Goal: Task Accomplishment & Management: Manage account settings

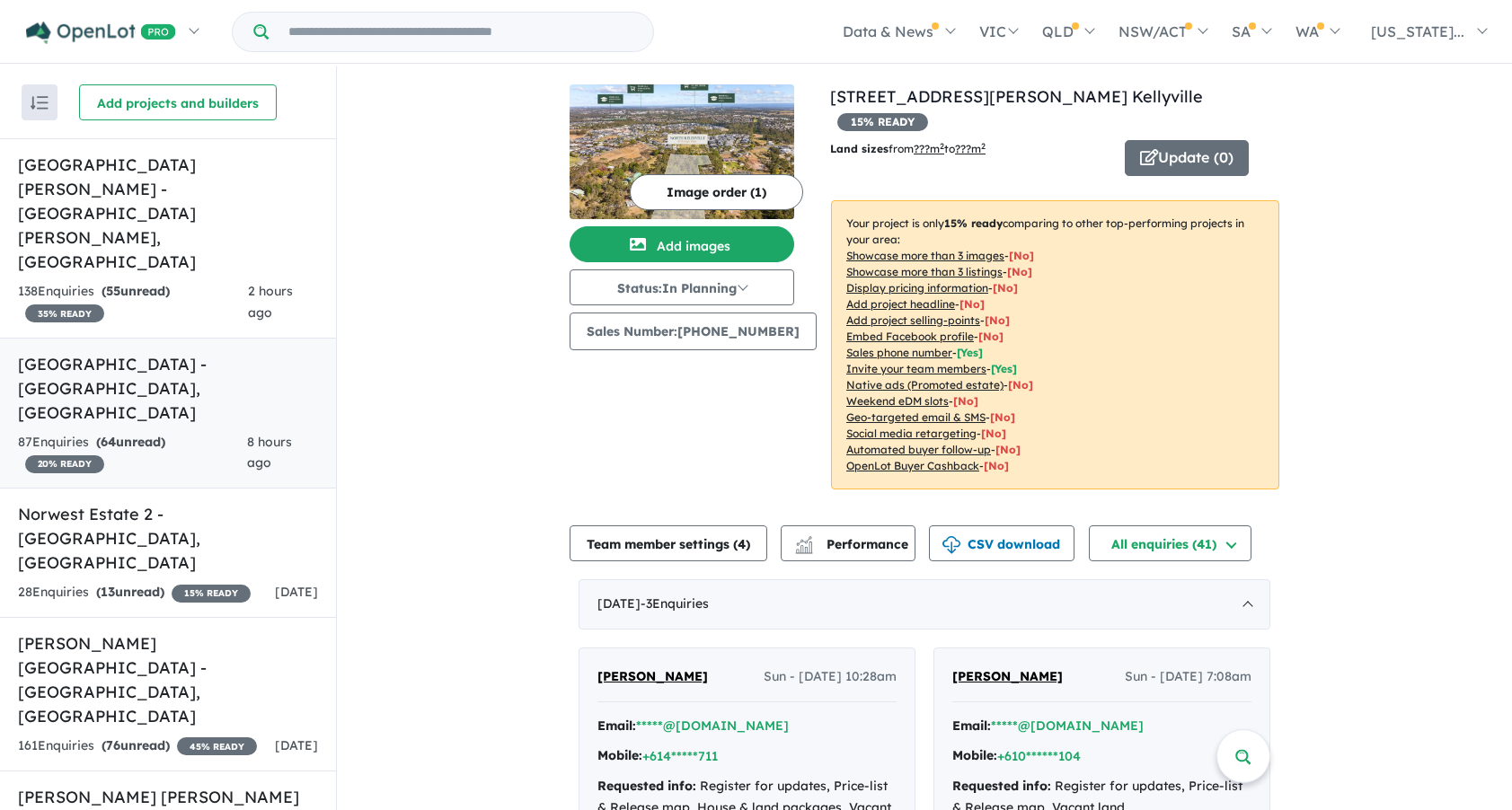
click at [106, 352] on h5 "[GEOGRAPHIC_DATA] - [GEOGRAPHIC_DATA] , [GEOGRAPHIC_DATA]" at bounding box center [167, 389] width 300 height 73
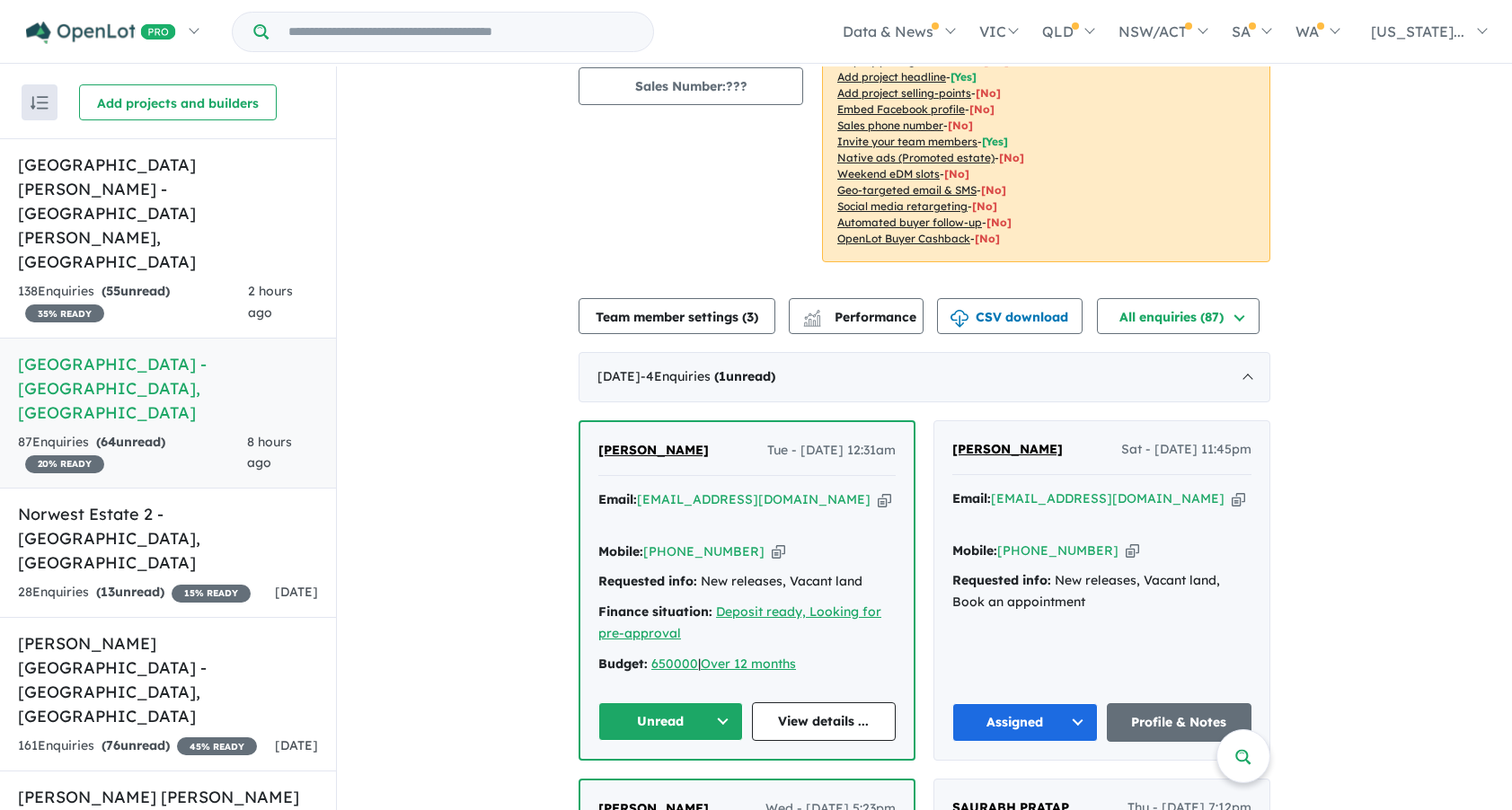
scroll to position [269, 0]
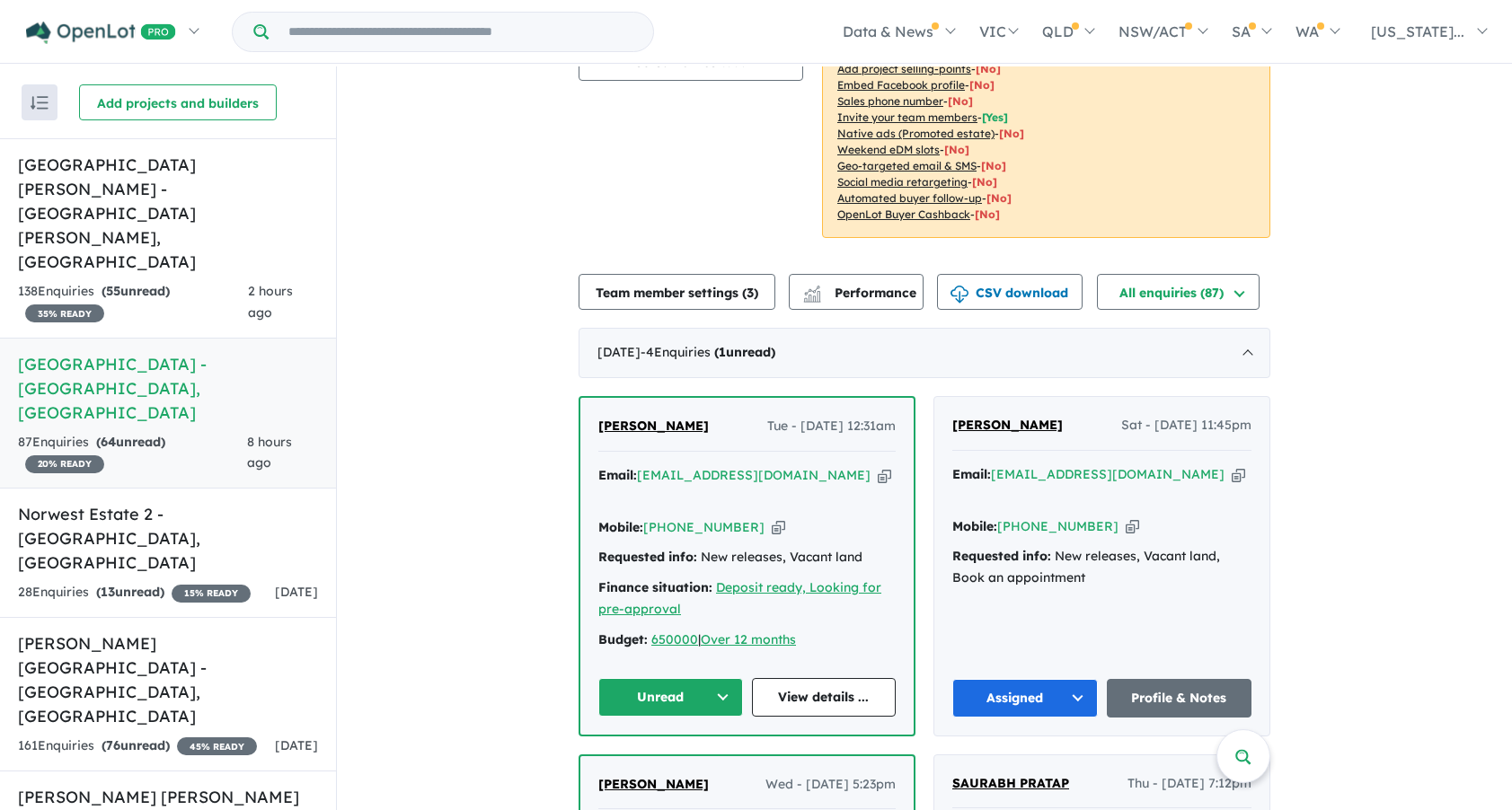
click at [621, 418] on span "[PERSON_NAME]" at bounding box center [653, 425] width 110 height 16
click at [717, 678] on button "Unread" at bounding box center [670, 697] width 145 height 38
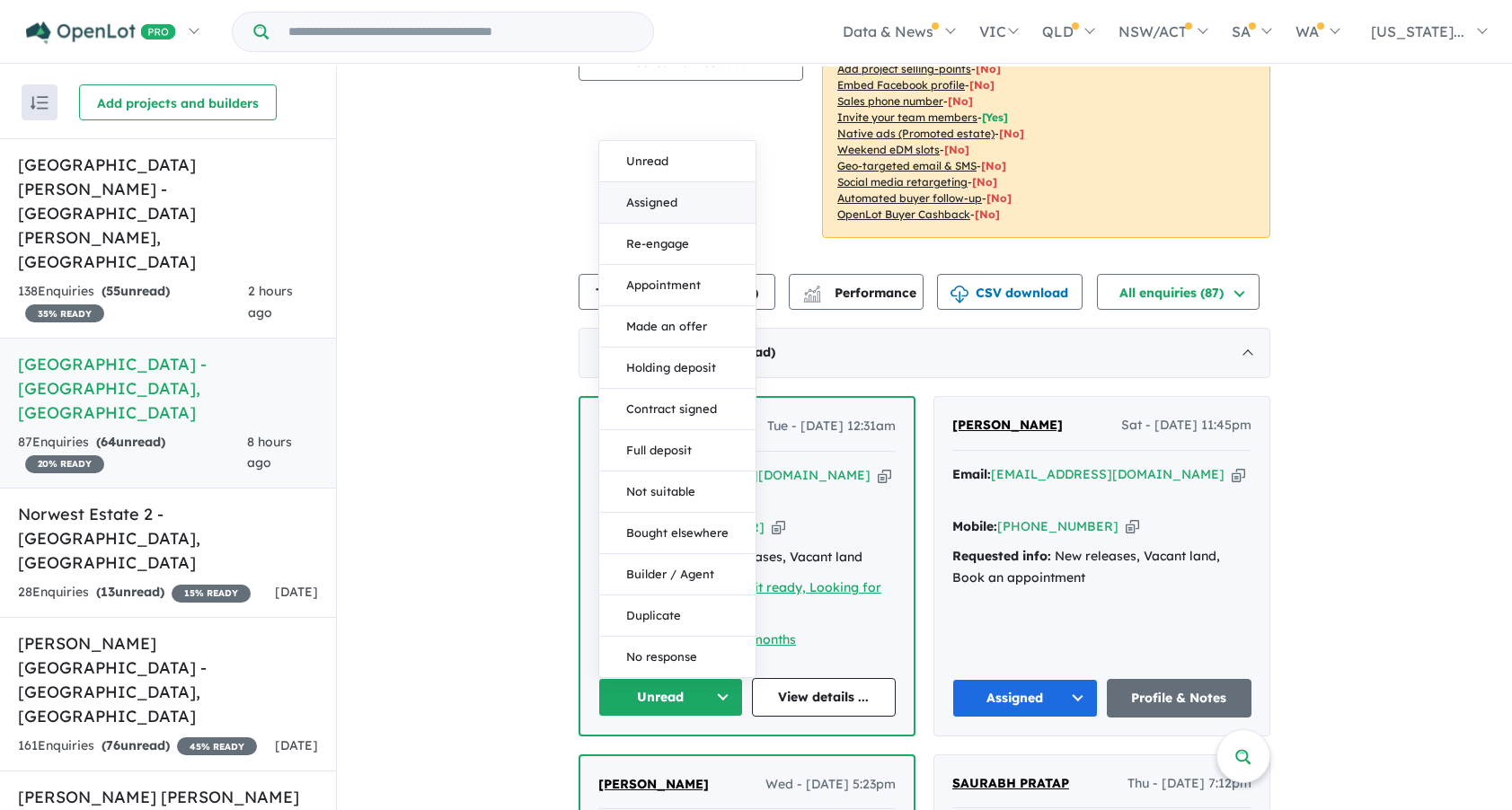
click at [644, 182] on button "Assigned" at bounding box center [677, 203] width 156 height 41
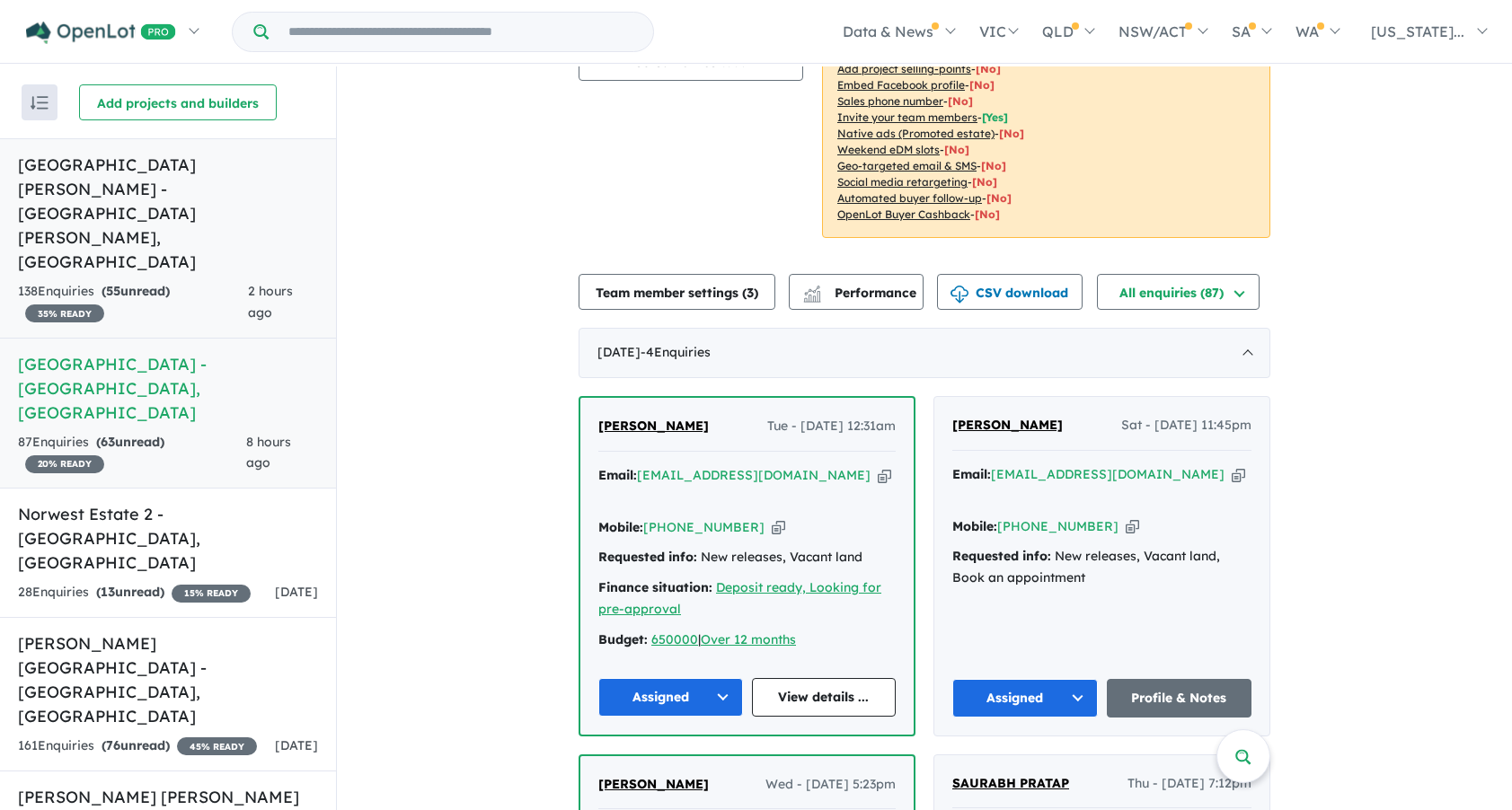
click at [220, 161] on h5 "[GEOGRAPHIC_DATA][PERSON_NAME] - [GEOGRAPHIC_DATA][PERSON_NAME] , [GEOGRAPHIC_D…" at bounding box center [167, 213] width 300 height 121
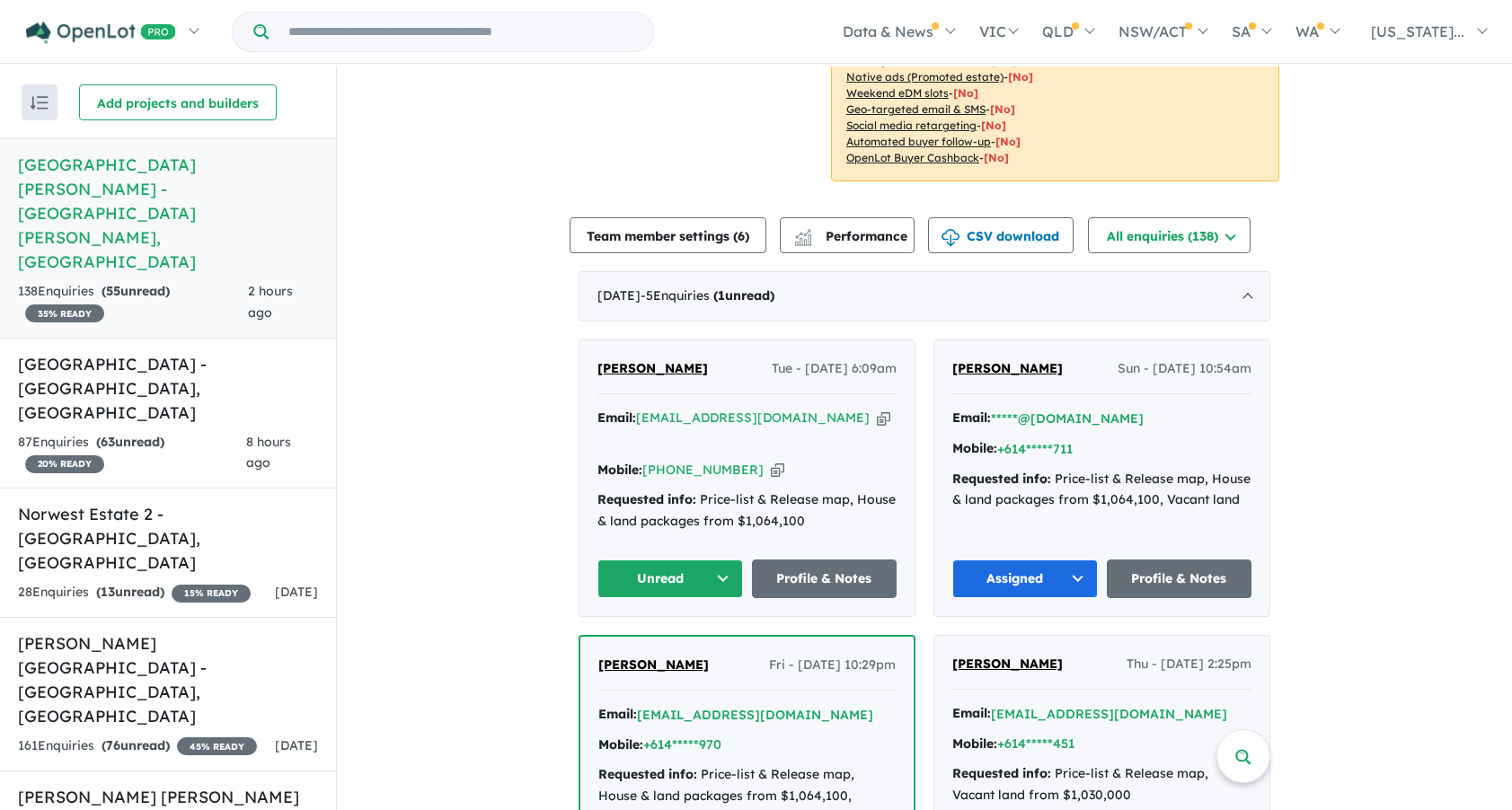
scroll to position [539, 0]
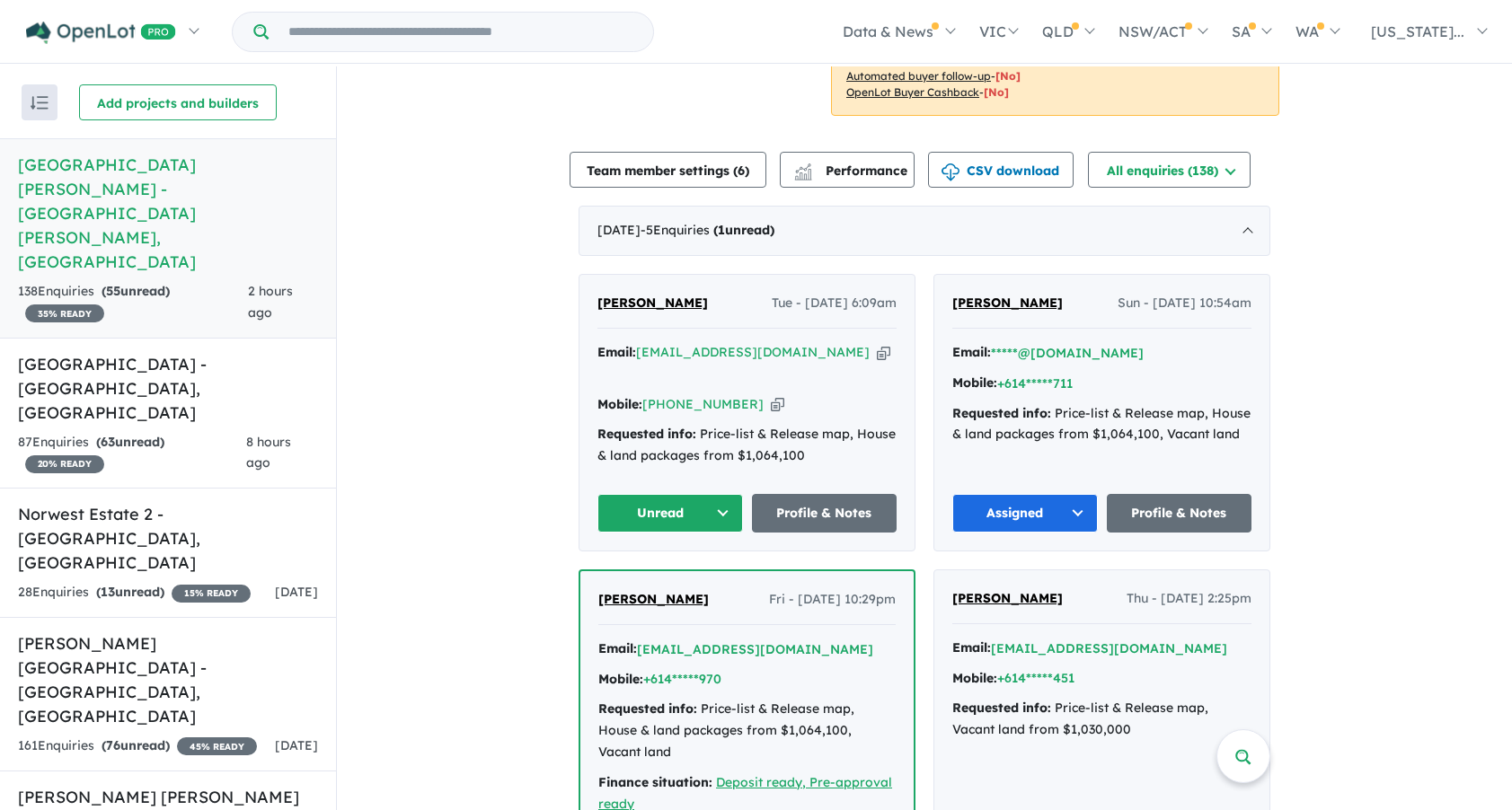
click at [673, 304] on span "[PERSON_NAME]" at bounding box center [652, 302] width 110 height 16
click at [638, 494] on button "Unread" at bounding box center [670, 513] width 146 height 38
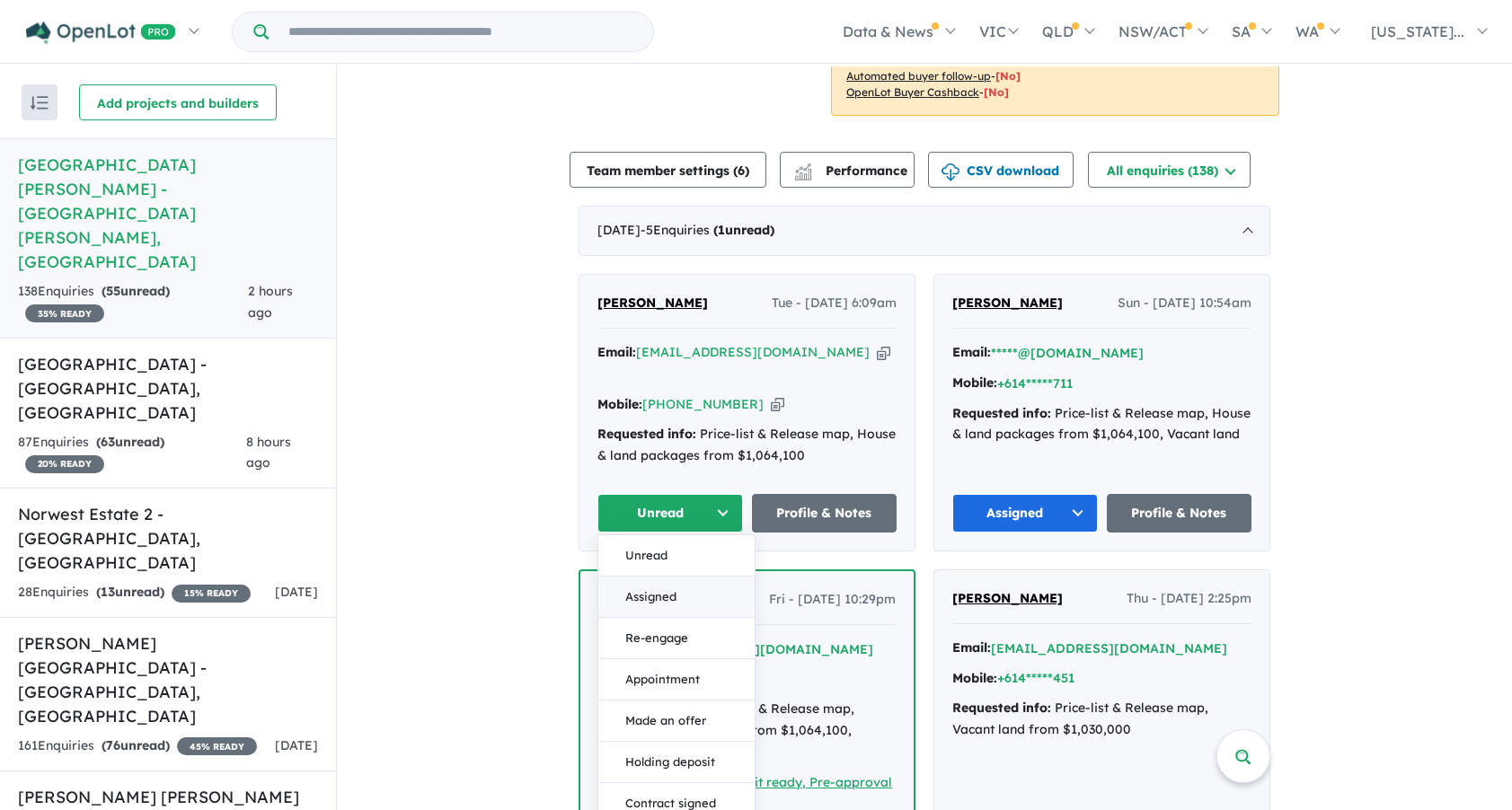
click at [643, 579] on button "Assigned" at bounding box center [676, 597] width 156 height 41
